Goal: Transaction & Acquisition: Purchase product/service

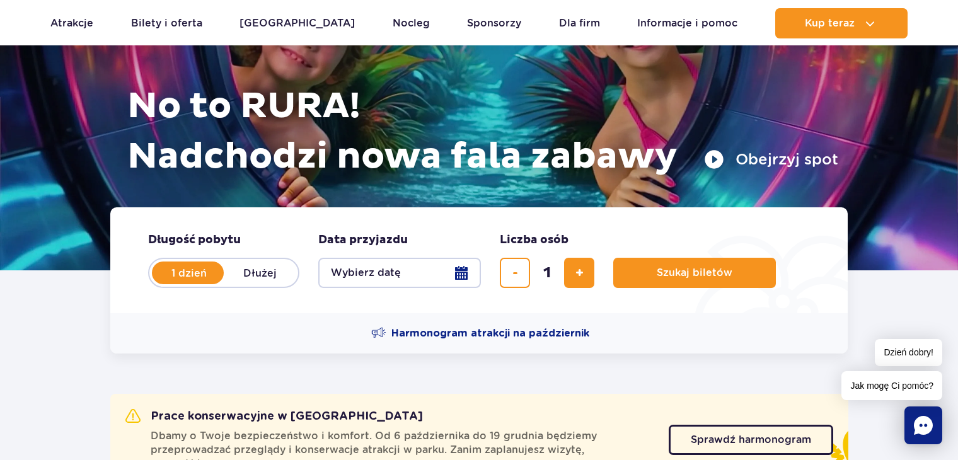
scroll to position [126, 0]
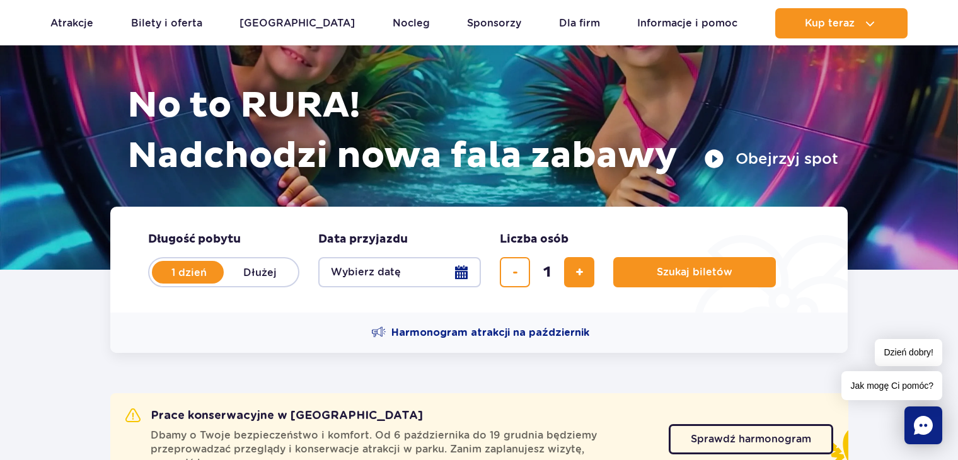
click at [408, 281] on button "Wybierz datę" at bounding box center [399, 272] width 163 height 30
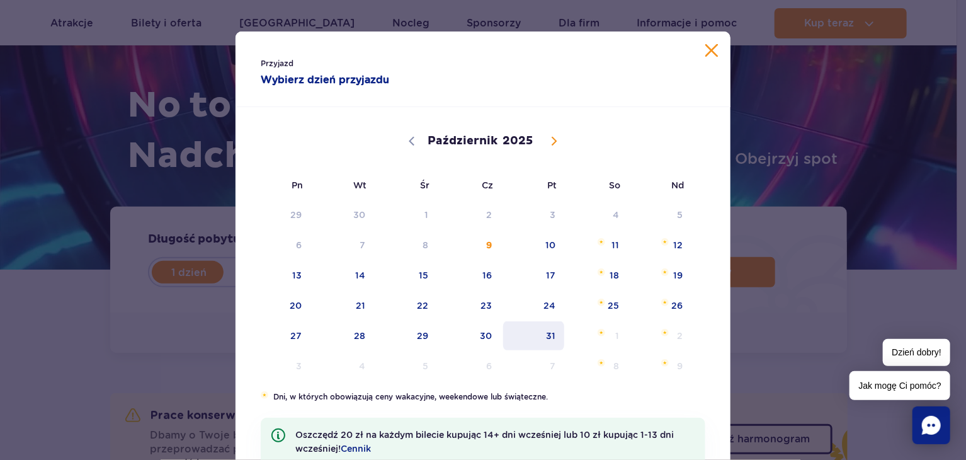
click at [539, 337] on span "31" at bounding box center [534, 335] width 64 height 29
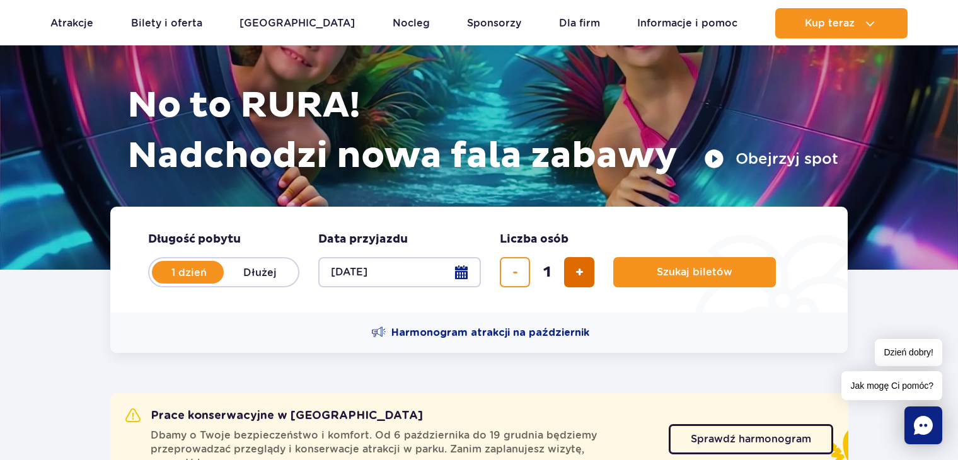
click at [571, 277] on button "dodaj bilet" at bounding box center [579, 272] width 30 height 30
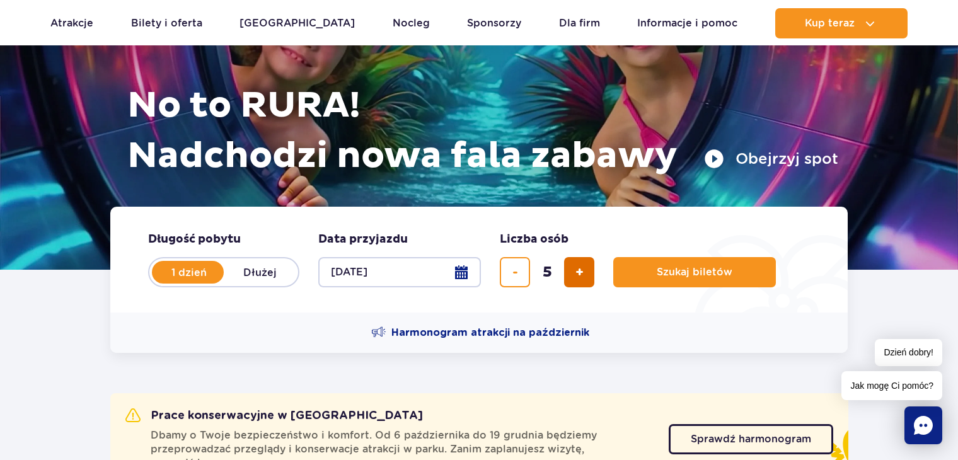
type input "6"
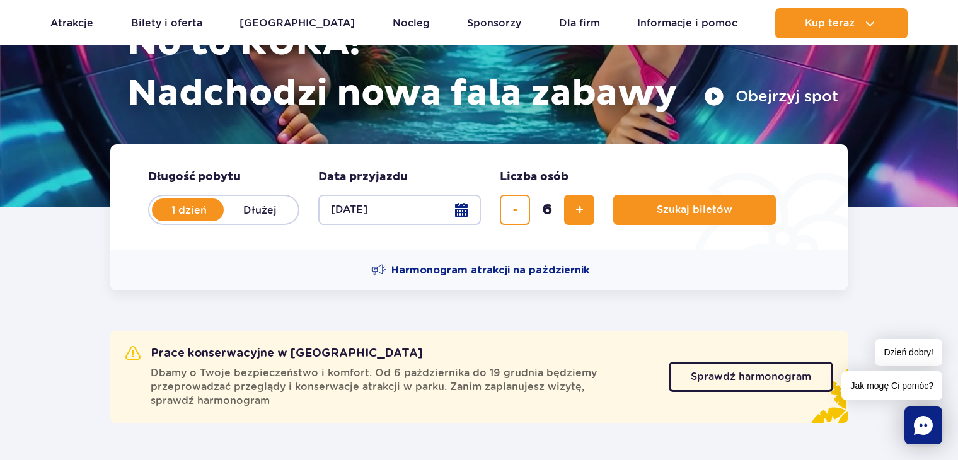
scroll to position [315, 0]
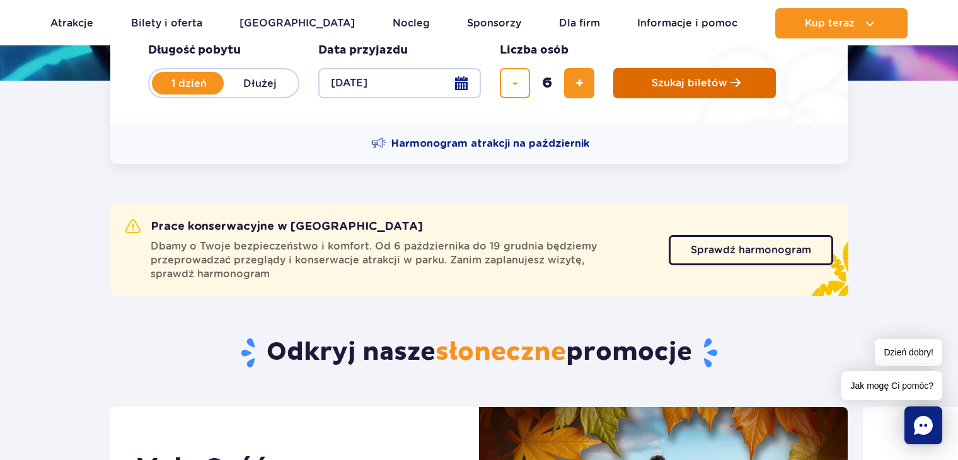
click at [655, 89] on button "Szukaj biletów" at bounding box center [694, 83] width 163 height 30
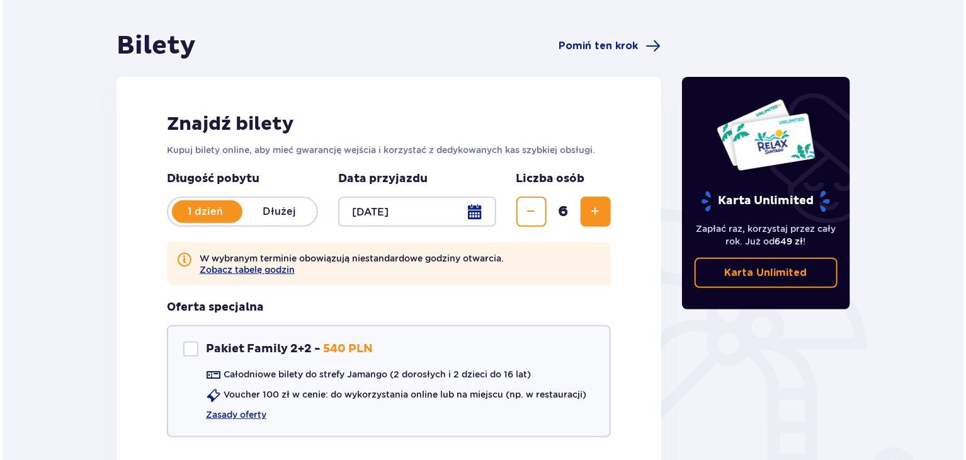
scroll to position [247, 0]
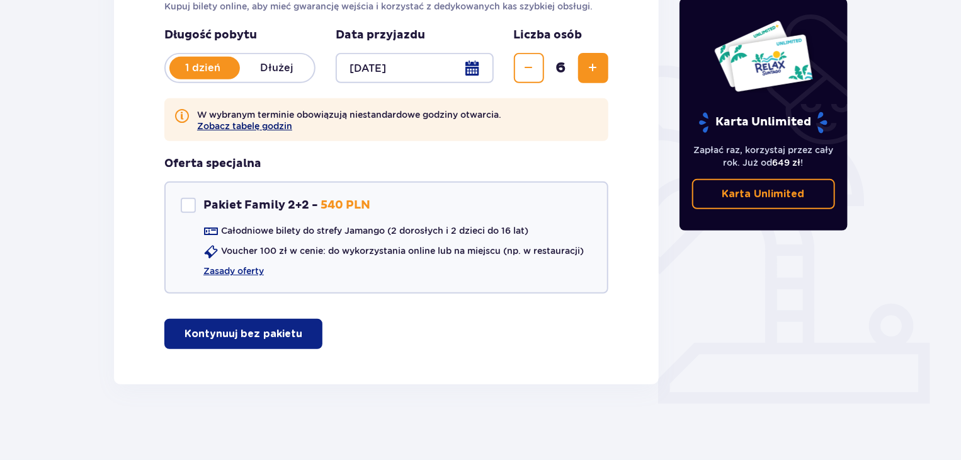
click at [214, 125] on button "Zobacz tabelę godzin" at bounding box center [244, 126] width 95 height 10
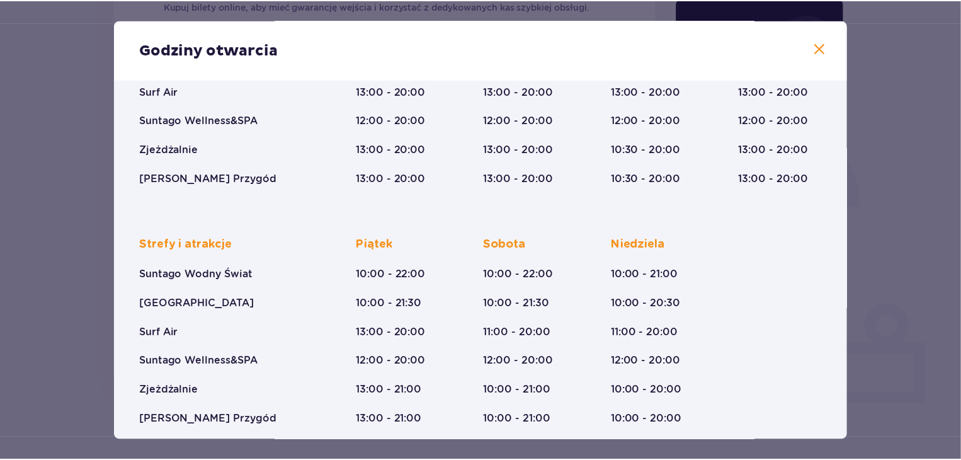
scroll to position [207, 0]
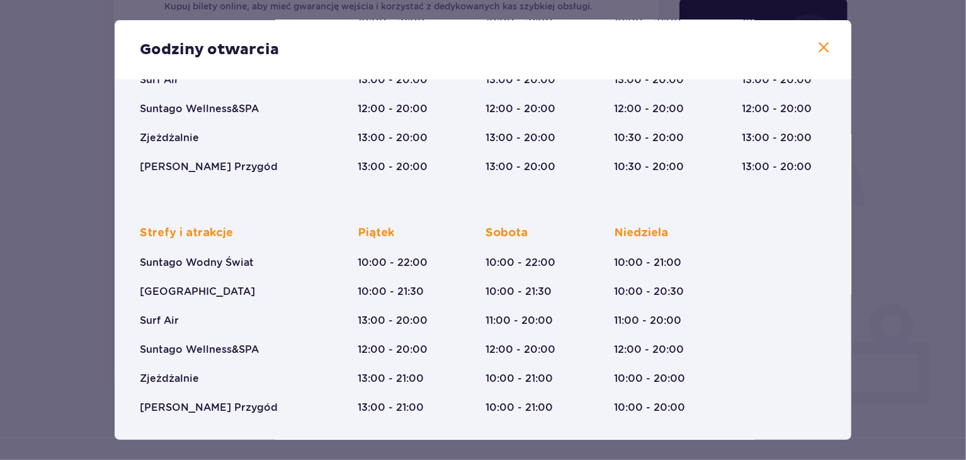
click at [825, 45] on span at bounding box center [823, 47] width 15 height 15
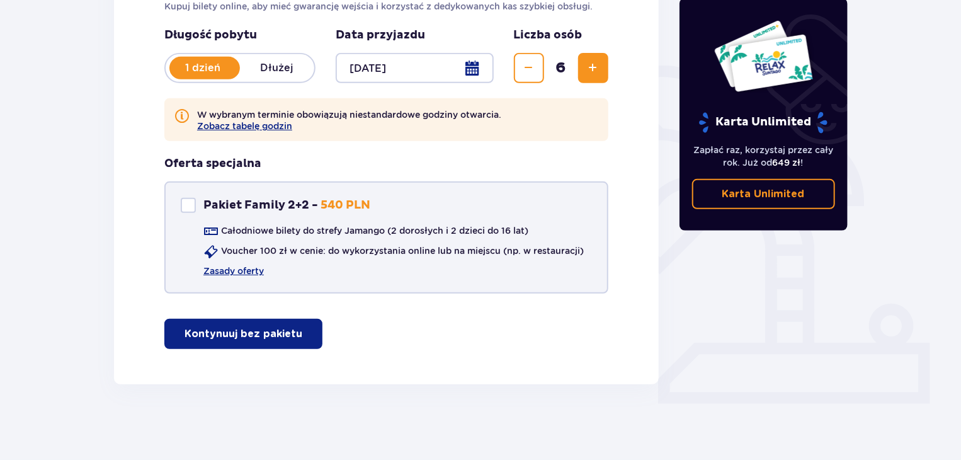
click at [193, 210] on div "Pakiet Family 2+2" at bounding box center [188, 205] width 15 height 15
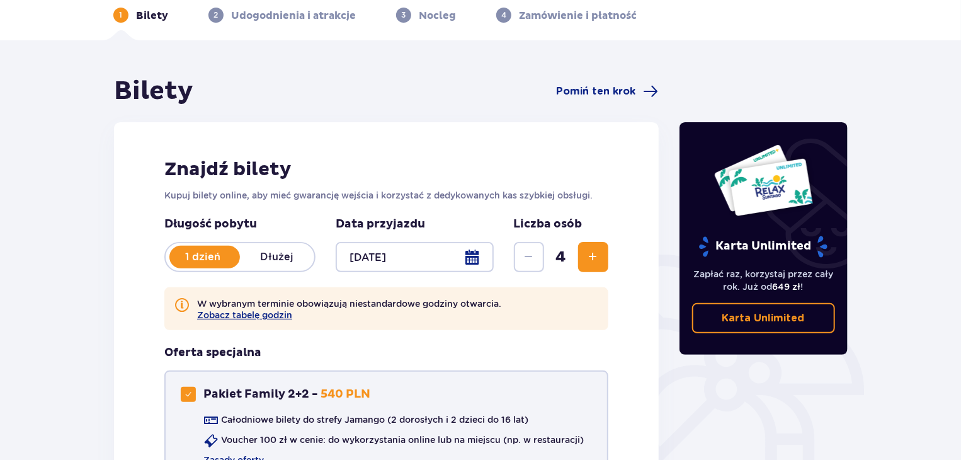
scroll to position [121, 0]
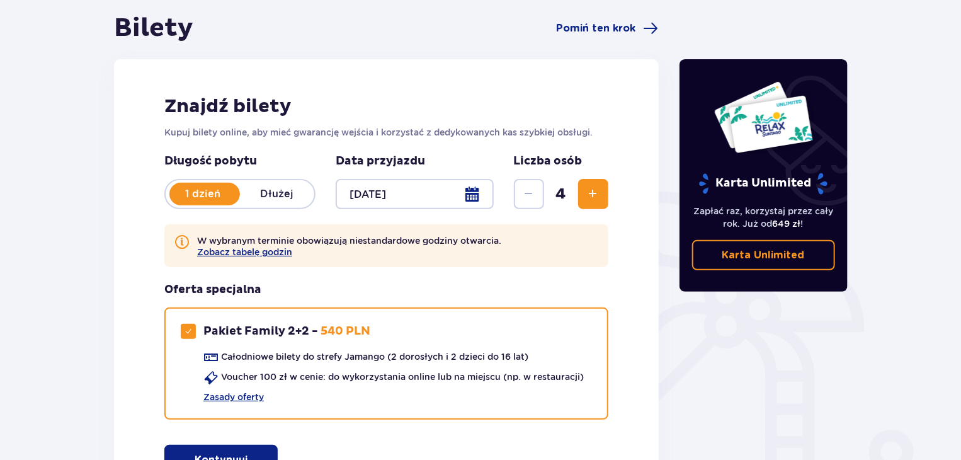
click at [593, 197] on span "Zwiększ" at bounding box center [593, 193] width 15 height 15
click at [522, 282] on div "Oferta specjalna Pakiet Family 2+2 Pakiet Family 2+2 - 540 PLN Całodniowe bilet…" at bounding box center [386, 350] width 444 height 137
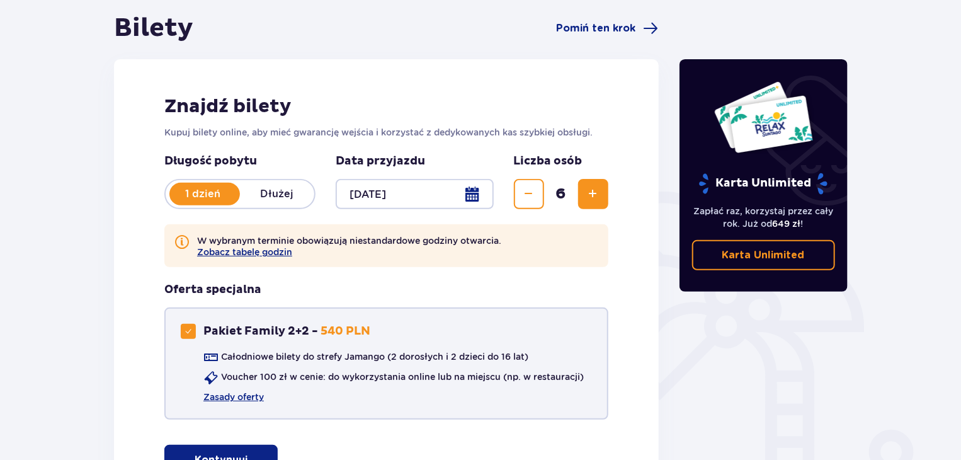
click at [197, 331] on div "Pakiet Family 2+2 Pakiet Family 2+2 - 540 PLN" at bounding box center [276, 331] width 190 height 15
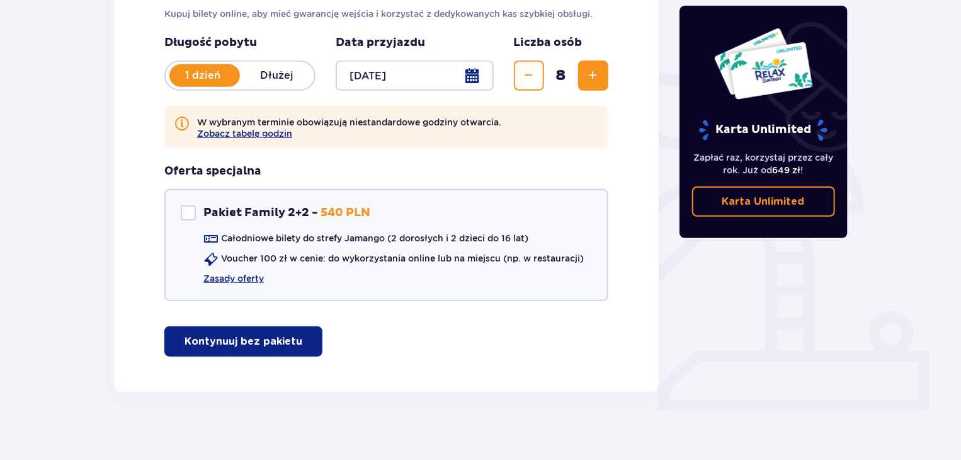
scroll to position [247, 0]
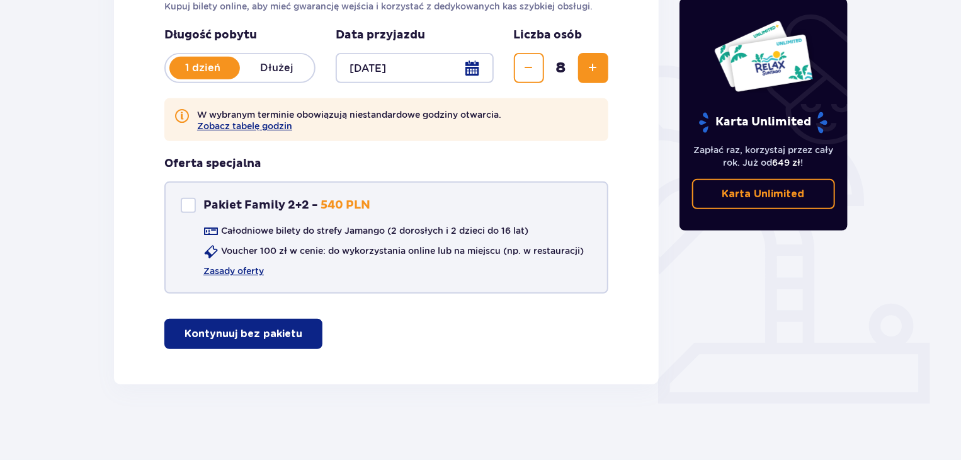
click at [191, 211] on div "Pakiet Family 2+2" at bounding box center [188, 205] width 15 height 15
click at [191, 206] on span at bounding box center [189, 206] width 8 height 8
checkbox input "false"
click at [529, 74] on span "Zmniejsz" at bounding box center [529, 67] width 15 height 15
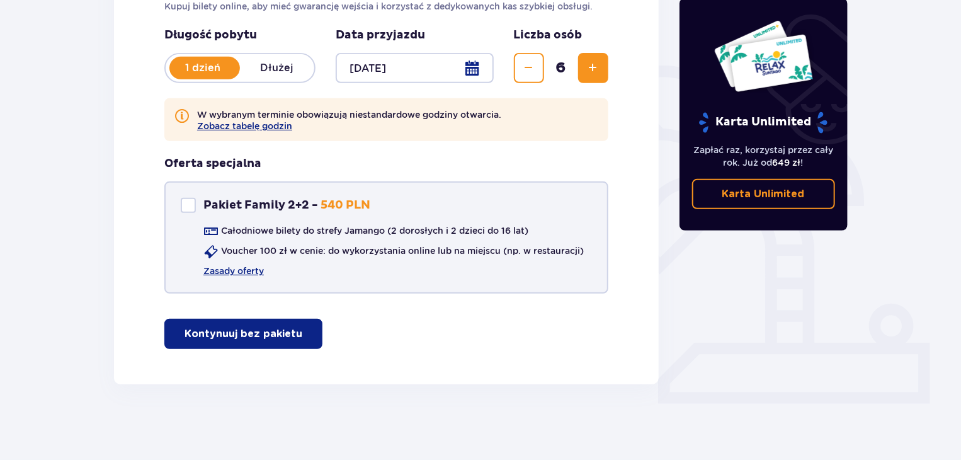
click at [278, 342] on button "Kontynuuj bez pakietu" at bounding box center [243, 334] width 158 height 30
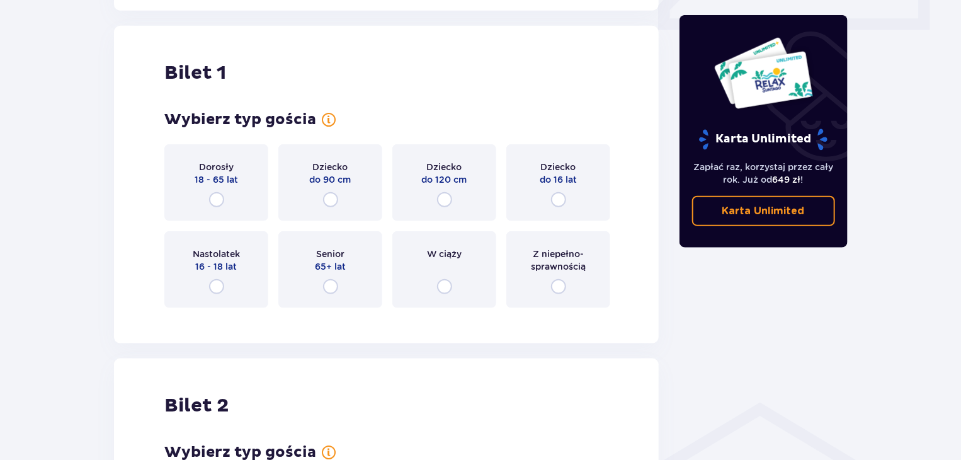
scroll to position [631, 0]
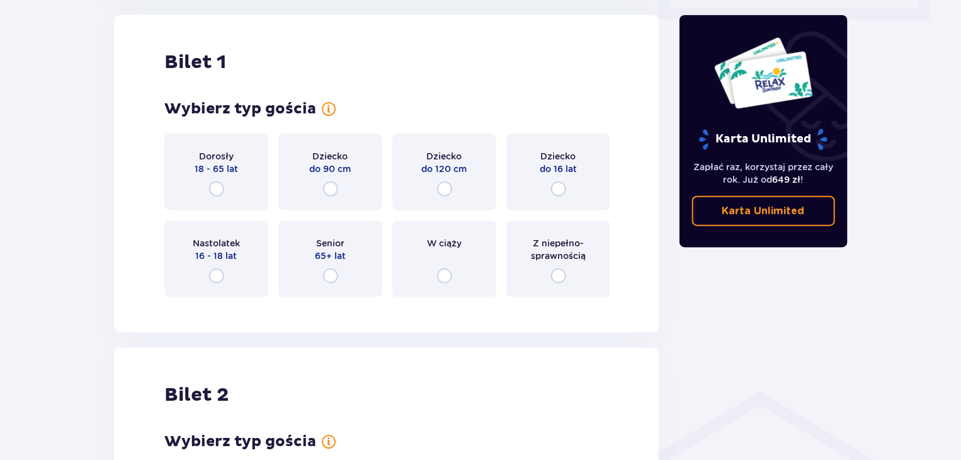
click at [212, 180] on div "Dorosły 18 - 65 lat" at bounding box center [216, 172] width 104 height 77
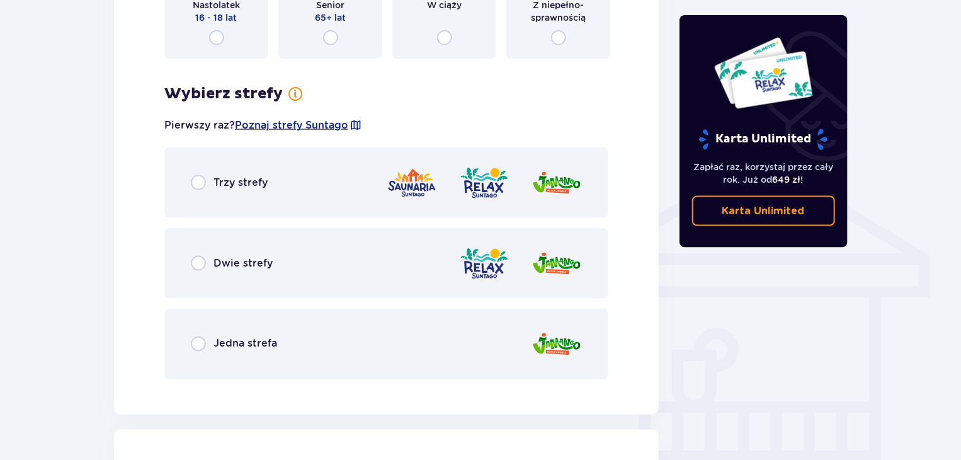
scroll to position [876, 0]
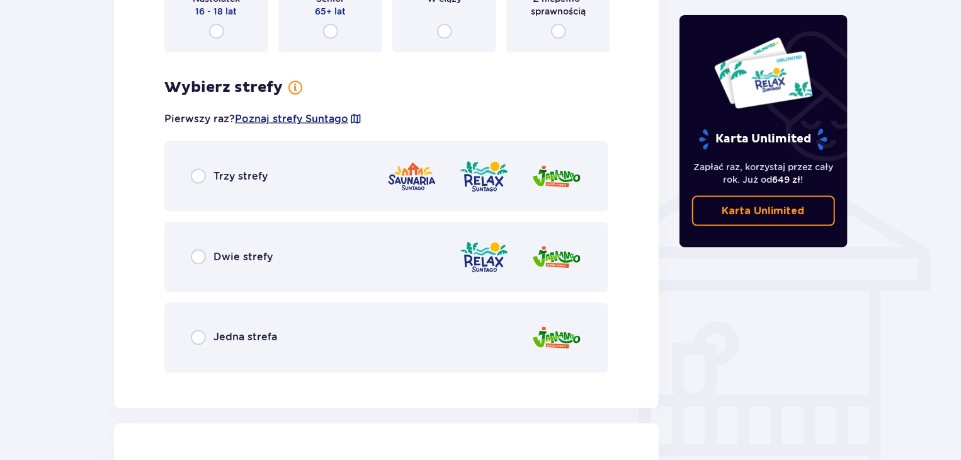
click at [210, 168] on div "Trzy strefy" at bounding box center [386, 176] width 444 height 71
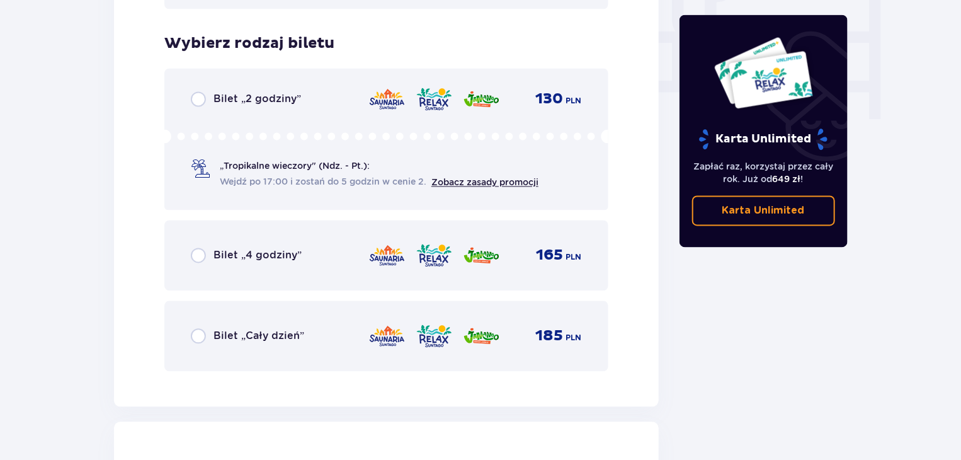
scroll to position [1259, 0]
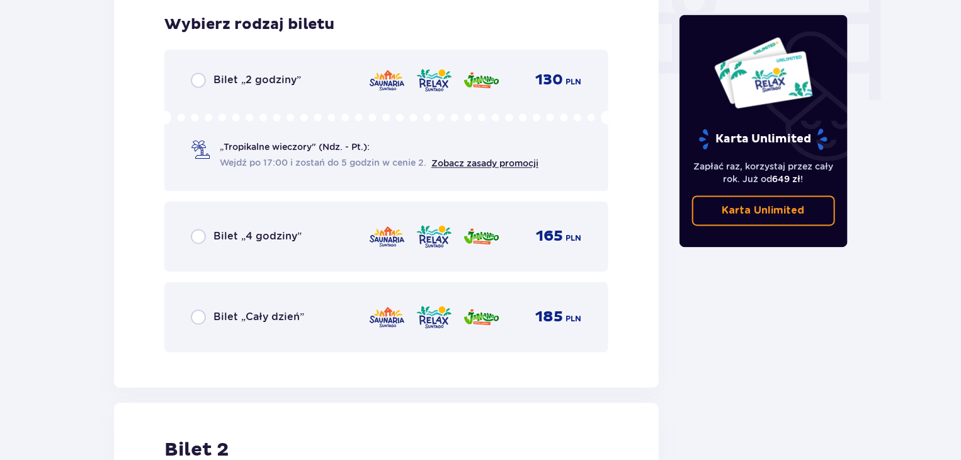
click at [194, 236] on input "radio" at bounding box center [198, 236] width 15 height 15
radio input "true"
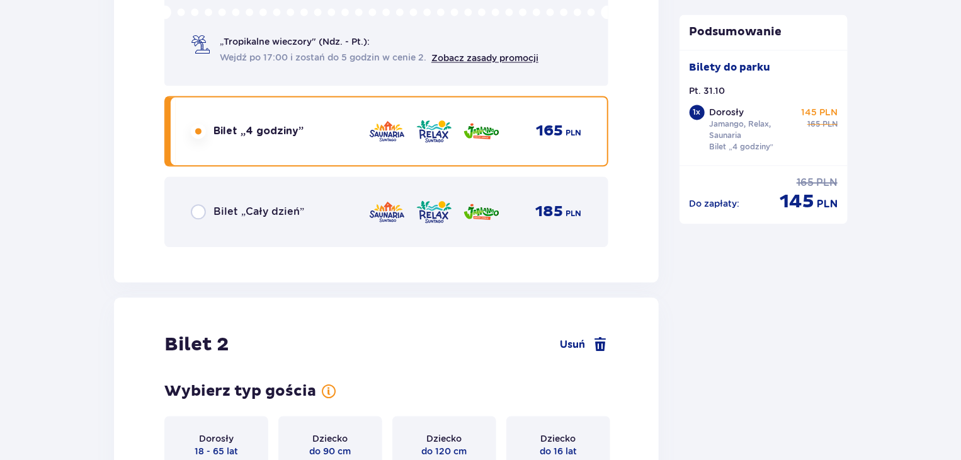
scroll to position [1142, 0]
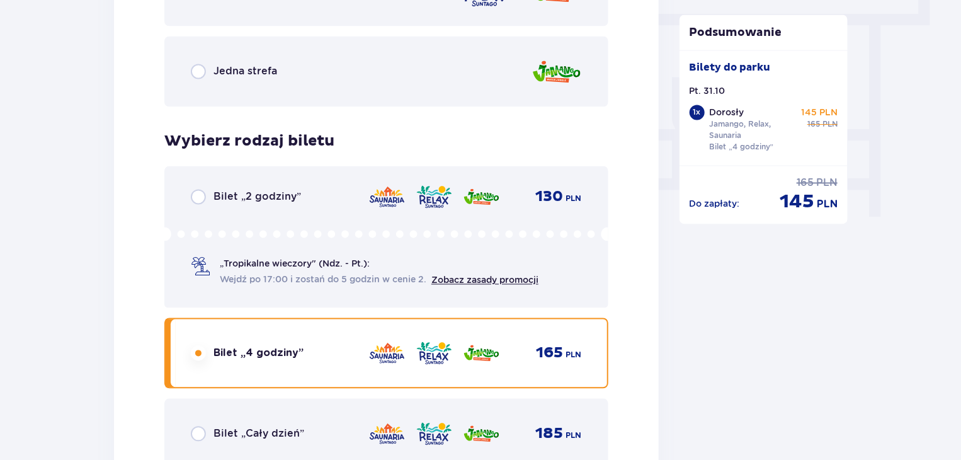
click at [192, 343] on div "Bilet „4 godziny” 165 PLN" at bounding box center [386, 353] width 391 height 26
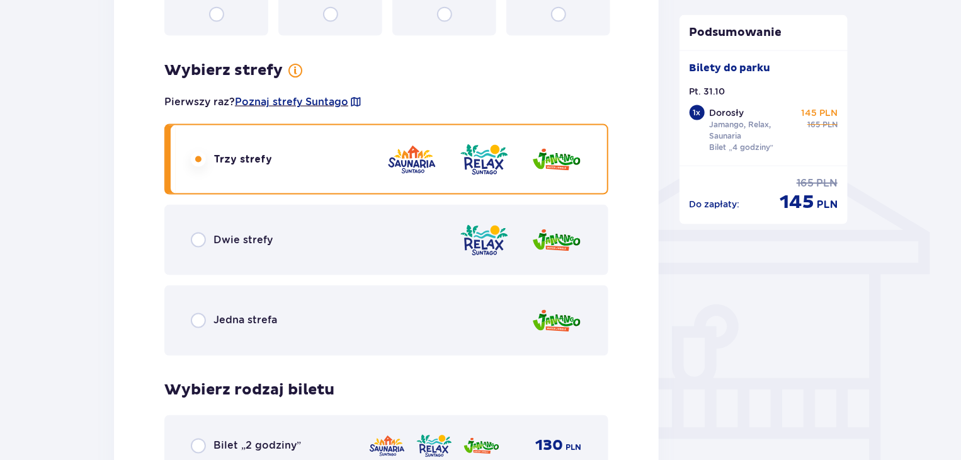
scroll to position [890, 0]
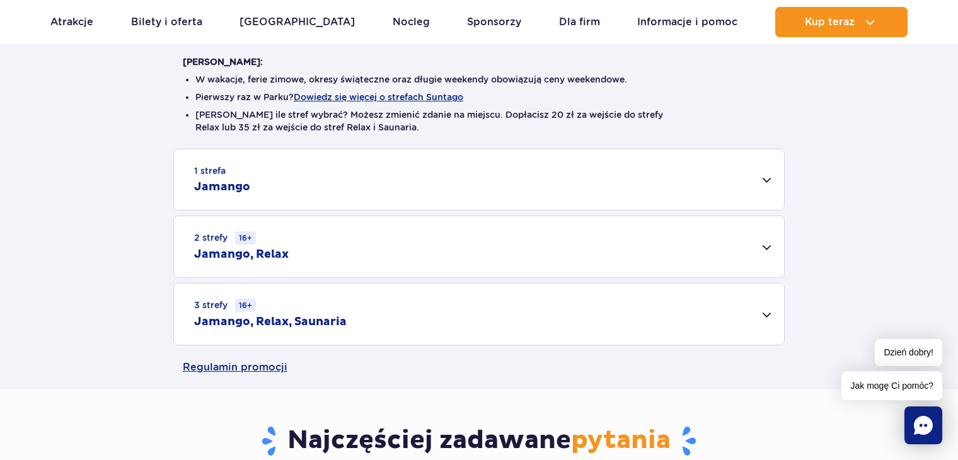
scroll to position [315, 0]
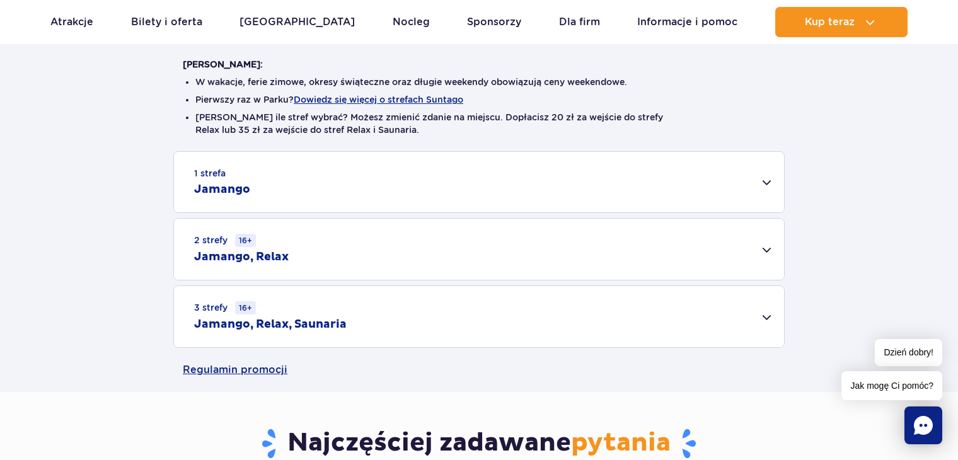
click at [338, 312] on div "3 strefy 16+ Jamango, Relax, Saunaria" at bounding box center [479, 316] width 610 height 61
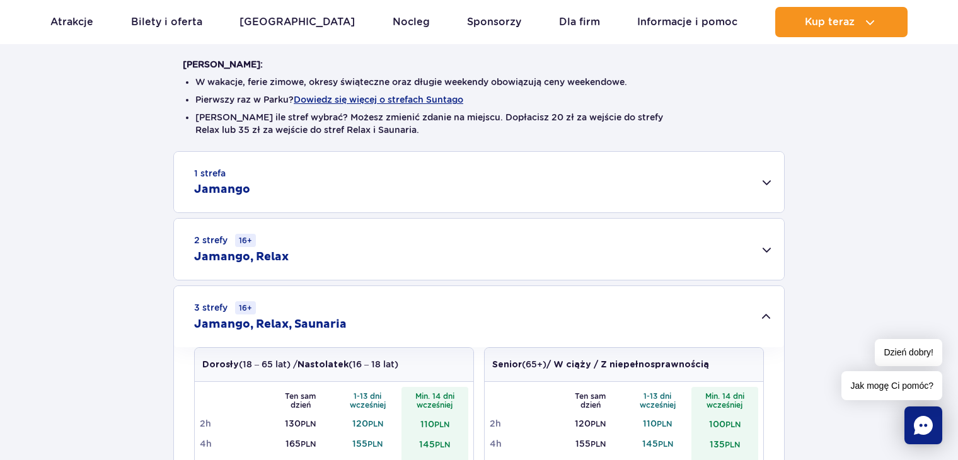
click at [285, 192] on div "1 strefa Jamango" at bounding box center [479, 182] width 610 height 60
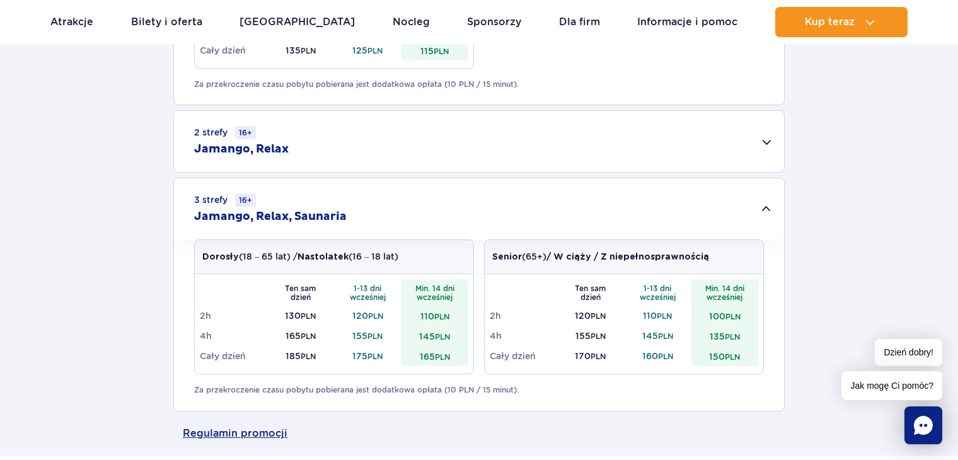
scroll to position [1071, 0]
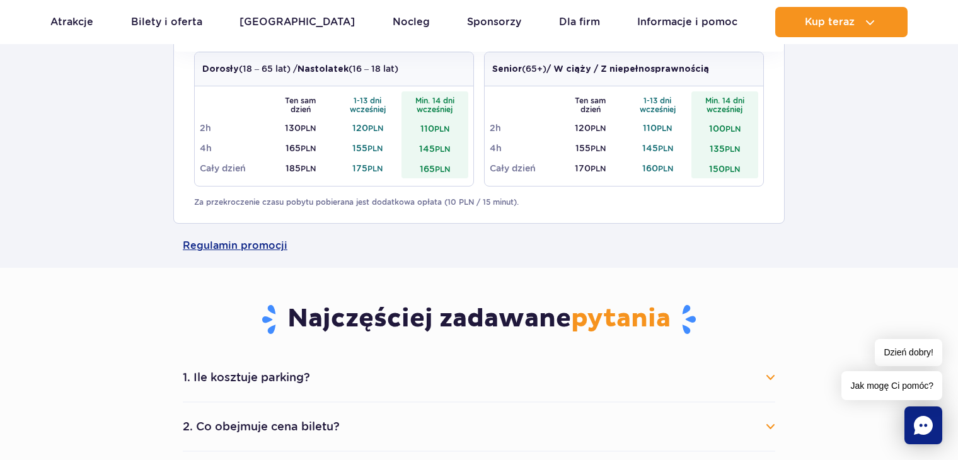
drag, startPoint x: 725, startPoint y: 222, endPoint x: 884, endPoint y: 80, distance: 213.7
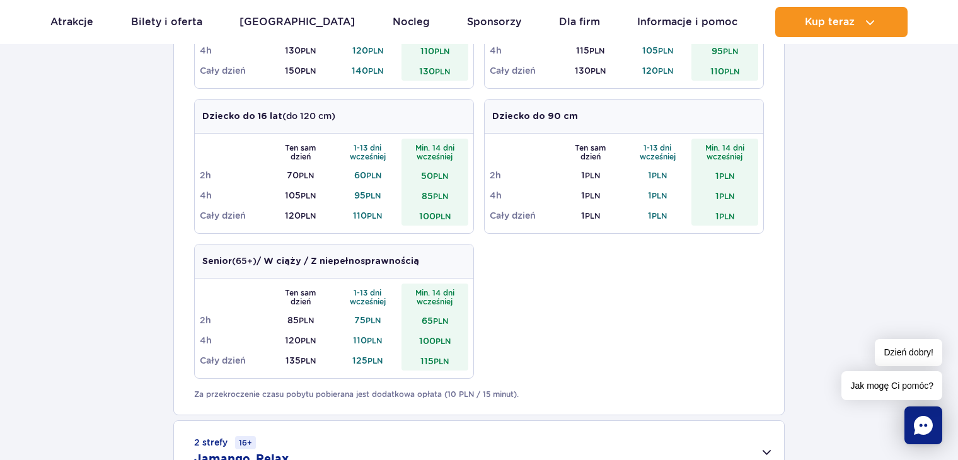
scroll to position [567, 0]
